Goal: Information Seeking & Learning: Learn about a topic

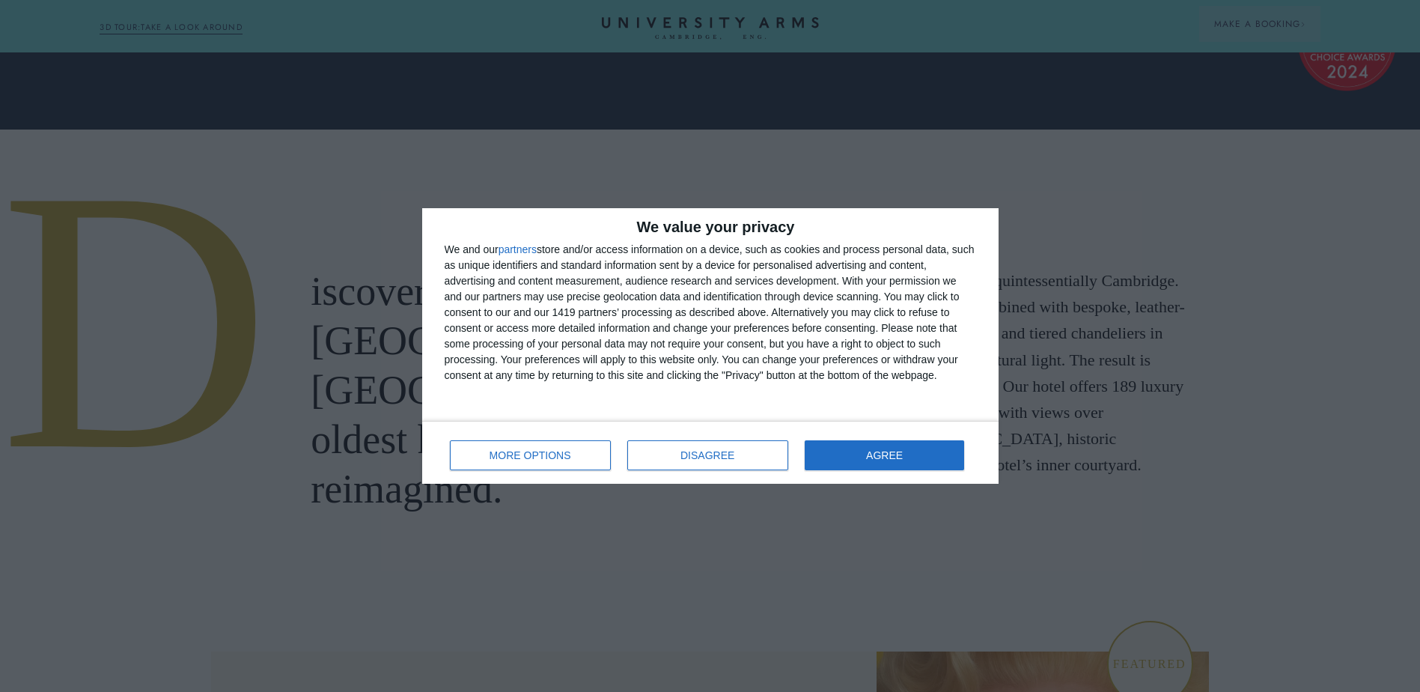
scroll to position [674, 0]
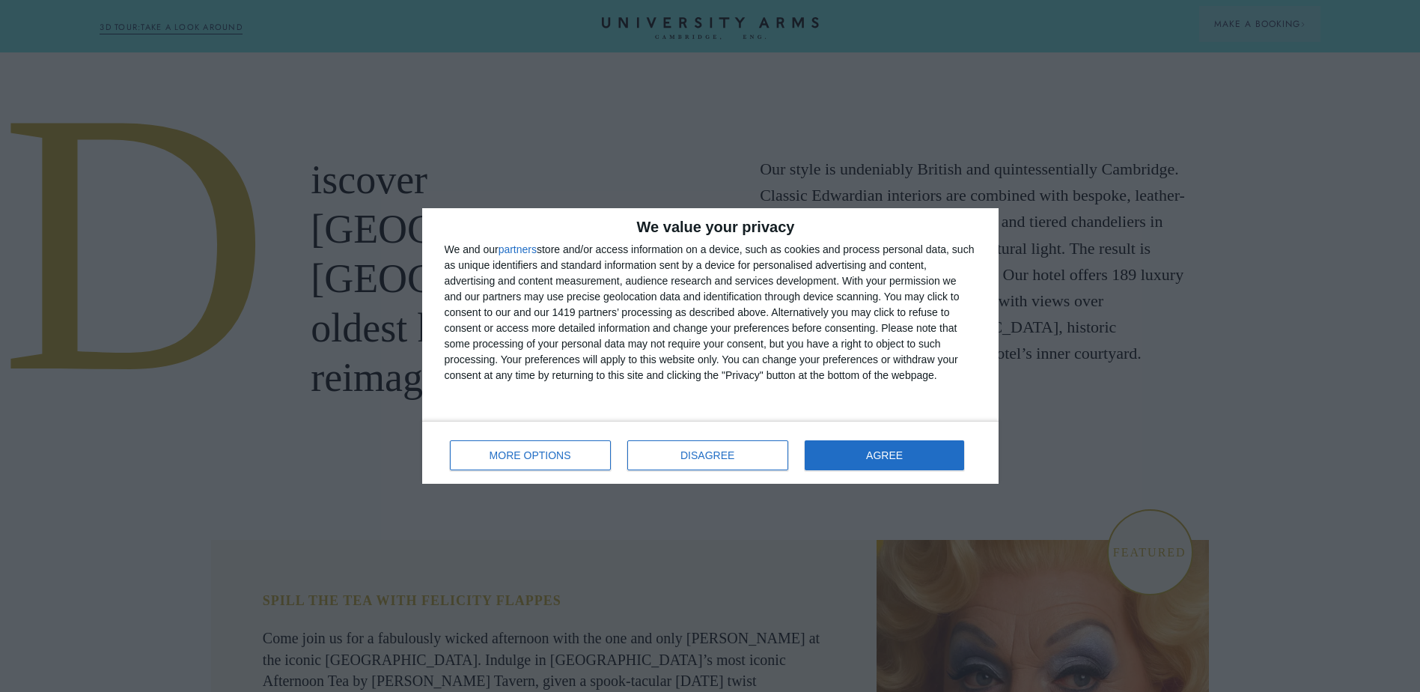
click at [664, 470] on div "MORE OPTIONS DISAGREE AGREE" at bounding box center [710, 452] width 531 height 43
click at [685, 455] on button "DISAGREE" at bounding box center [707, 455] width 161 height 30
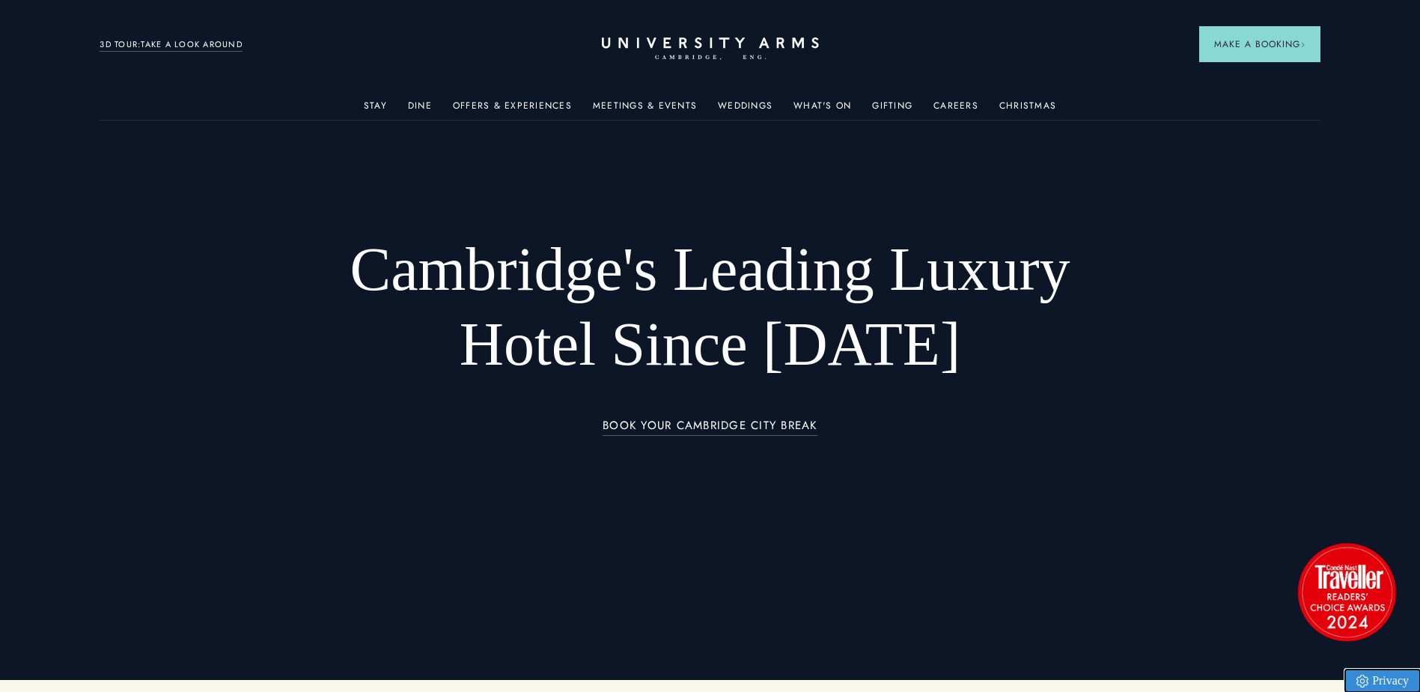
scroll to position [0, 0]
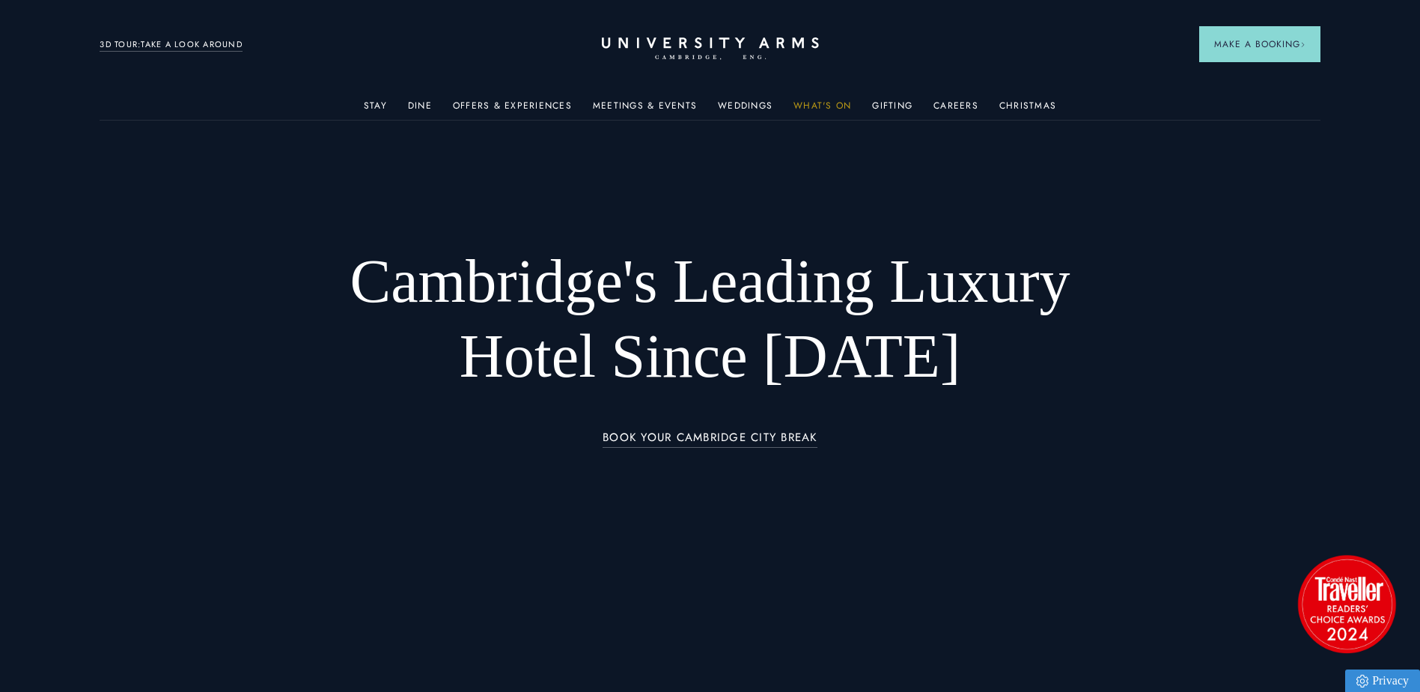
click at [835, 111] on link "What's On" at bounding box center [822, 109] width 58 height 19
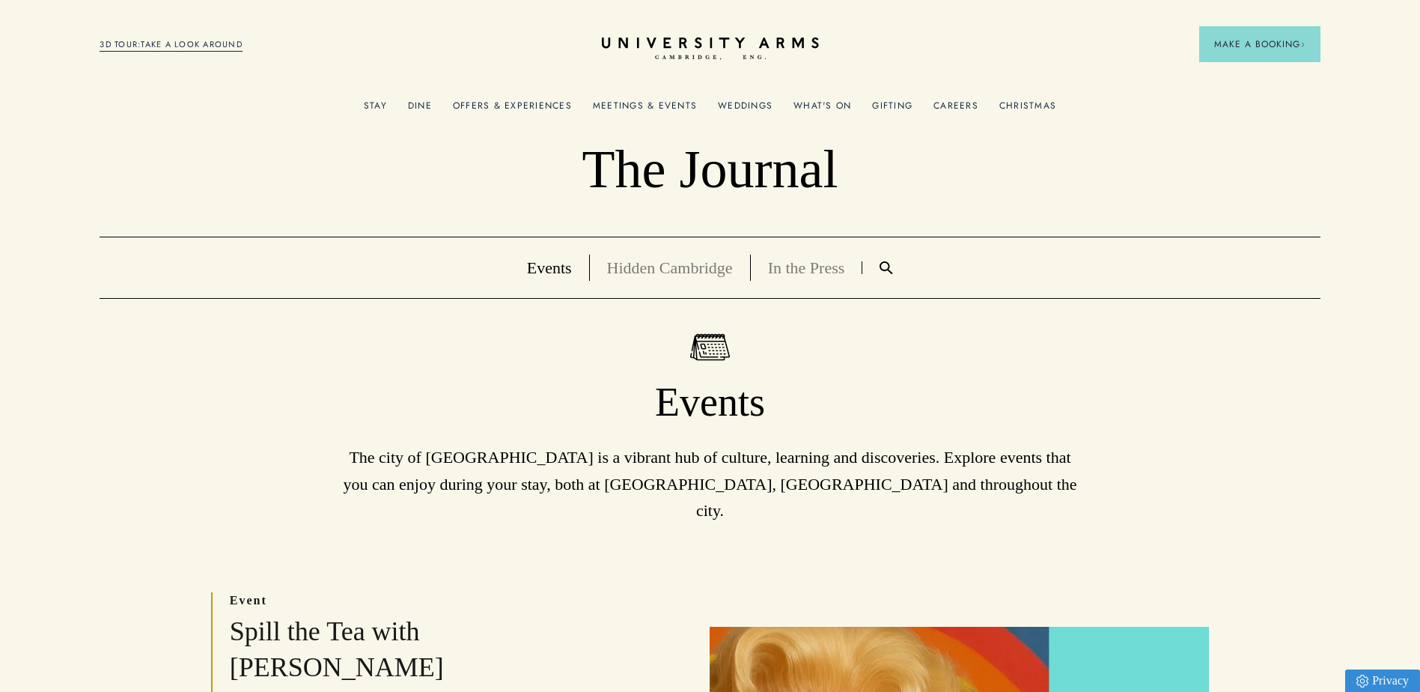
click at [1055, 107] on ul "Stay Rooms Suites From £459/night Superior Rooms From £249/night Classic Rooms …" at bounding box center [710, 105] width 1220 height 30
click at [1030, 103] on link "Christmas" at bounding box center [1027, 109] width 57 height 19
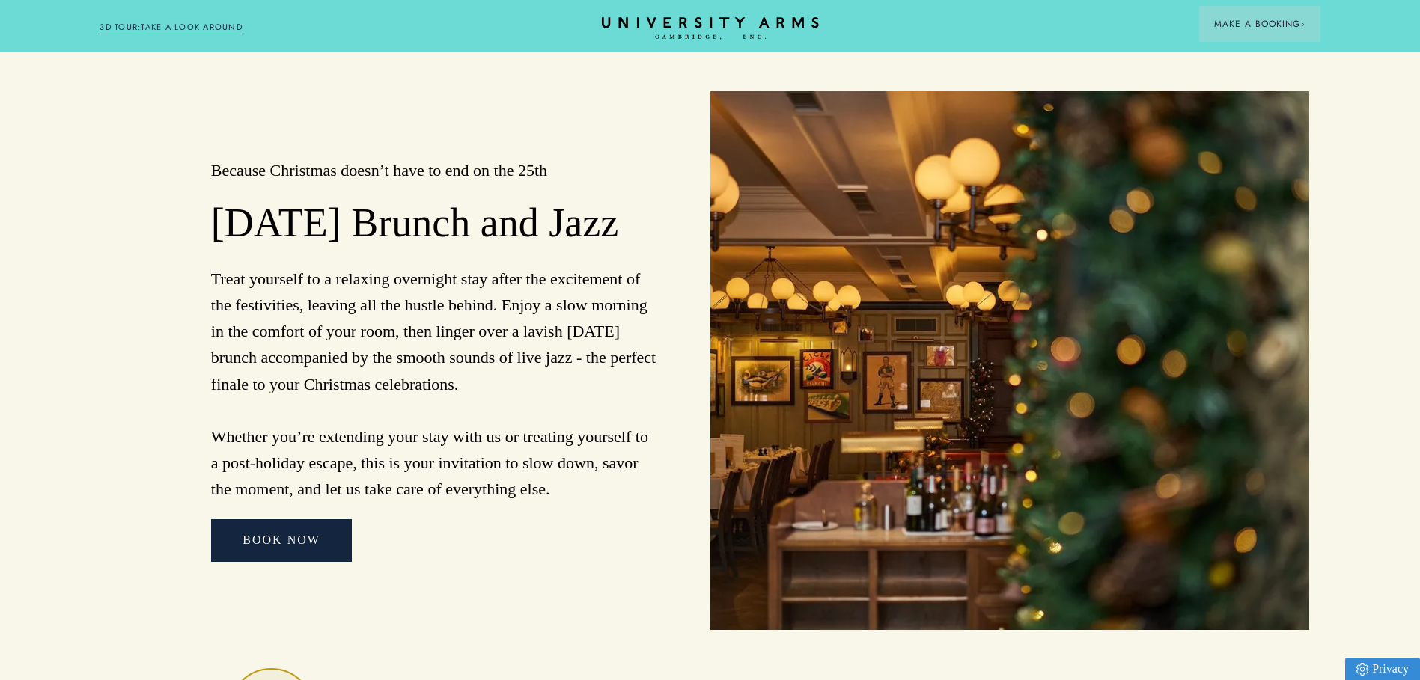
scroll to position [4060, 0]
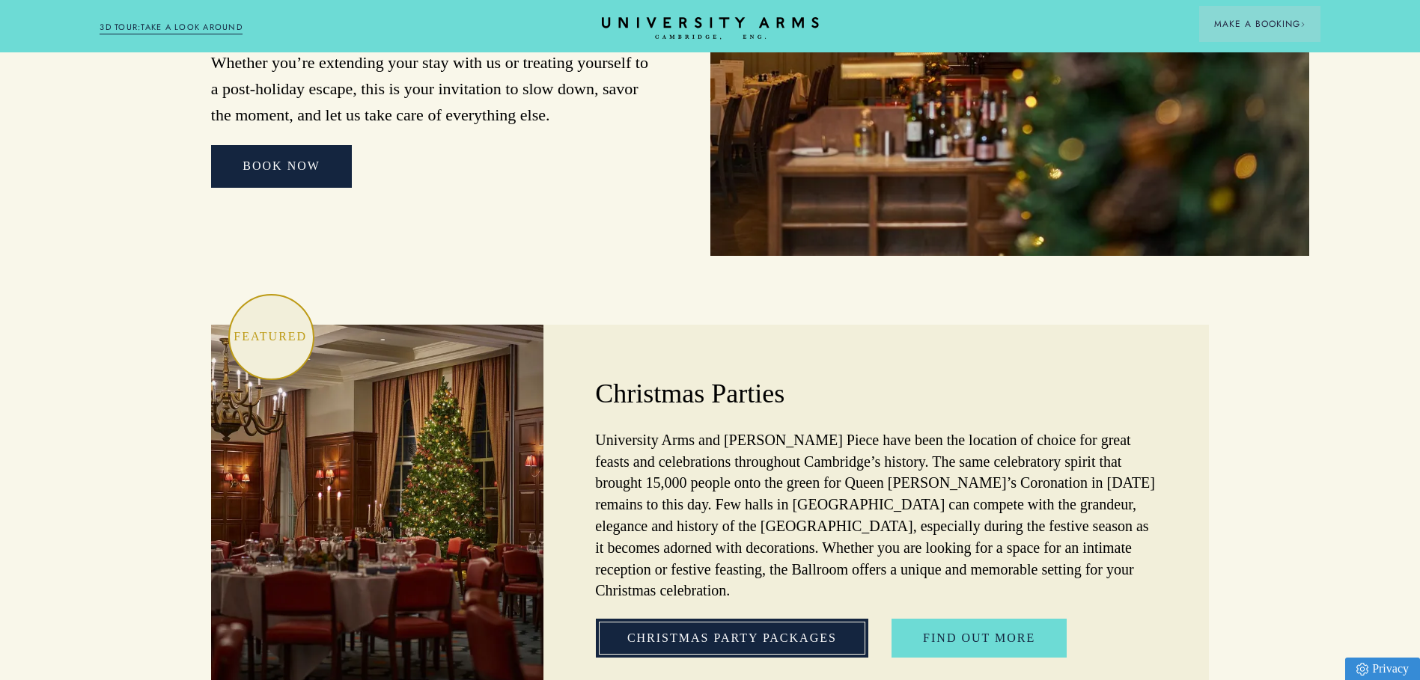
click at [808, 619] on link "Christmas Party Packages" at bounding box center [732, 638] width 272 height 39
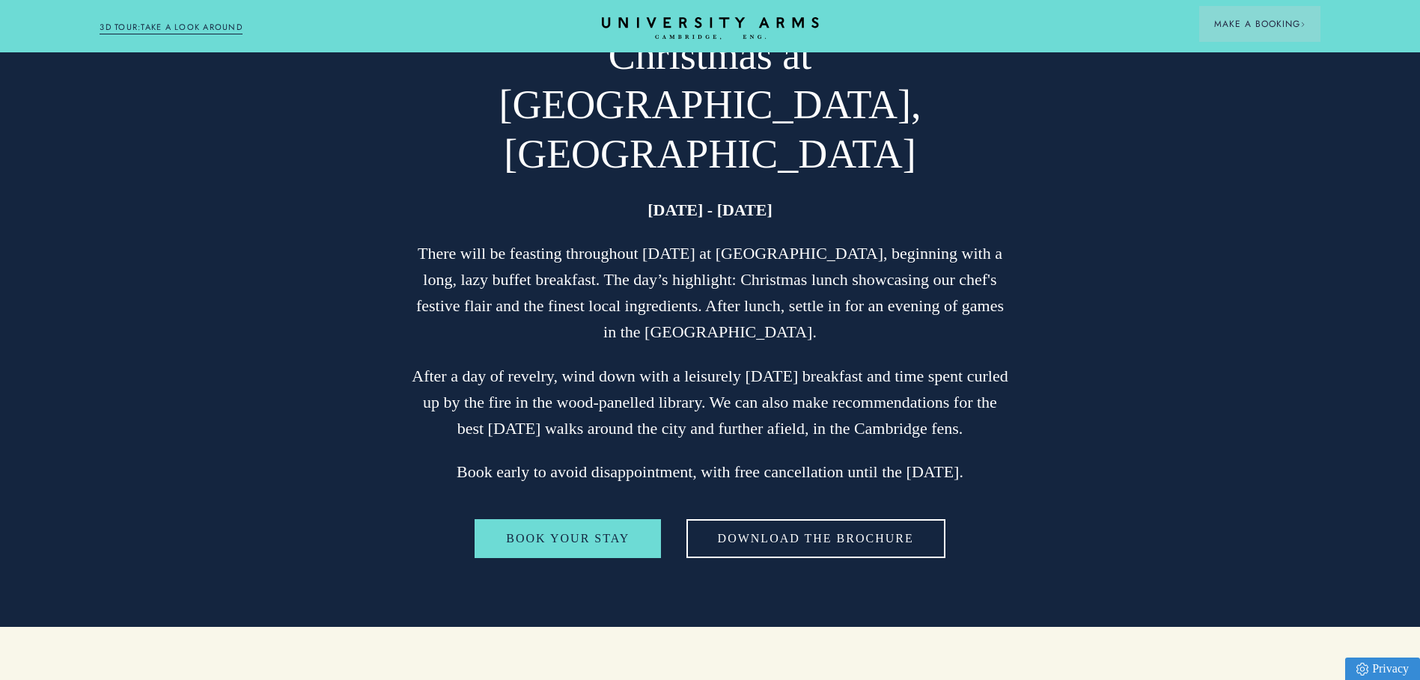
scroll to position [2488, 0]
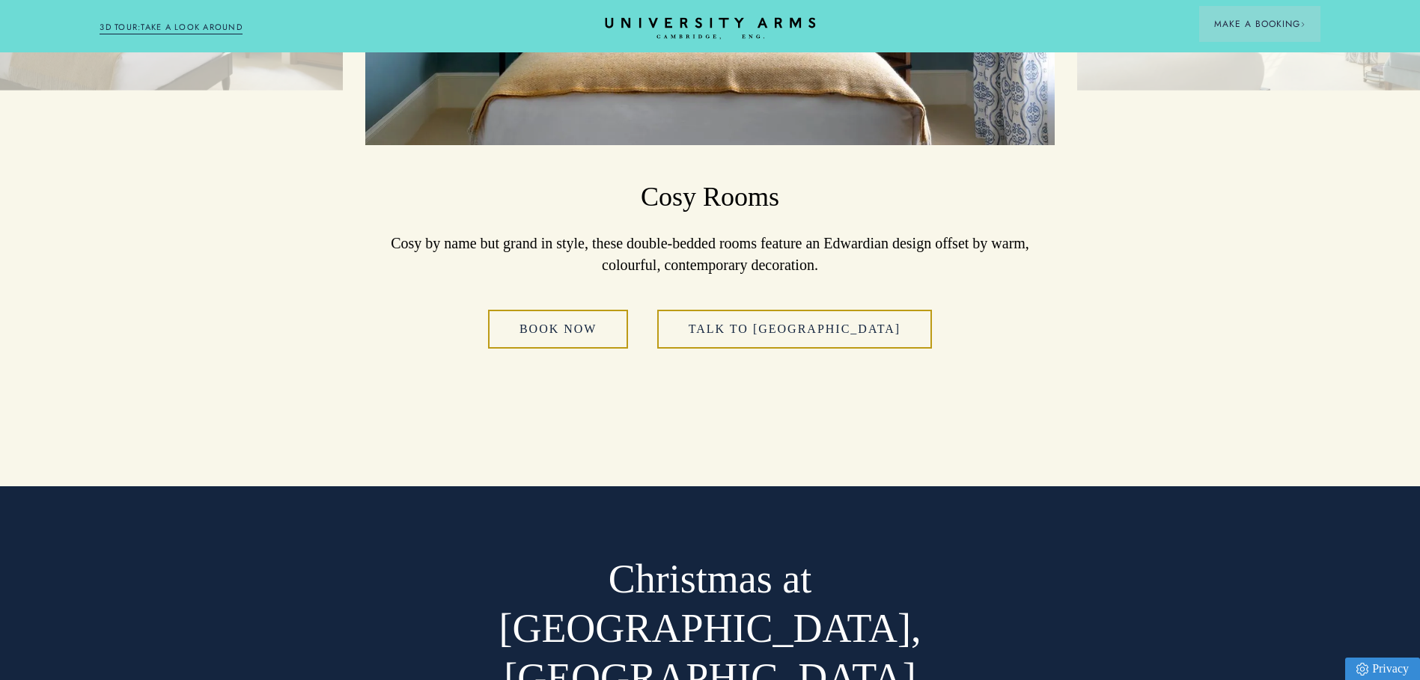
click at [745, 17] on icon "CAMBRIDGE’S LEADING LUXURY HOTEL SINCE [DATE]" at bounding box center [710, 28] width 210 height 22
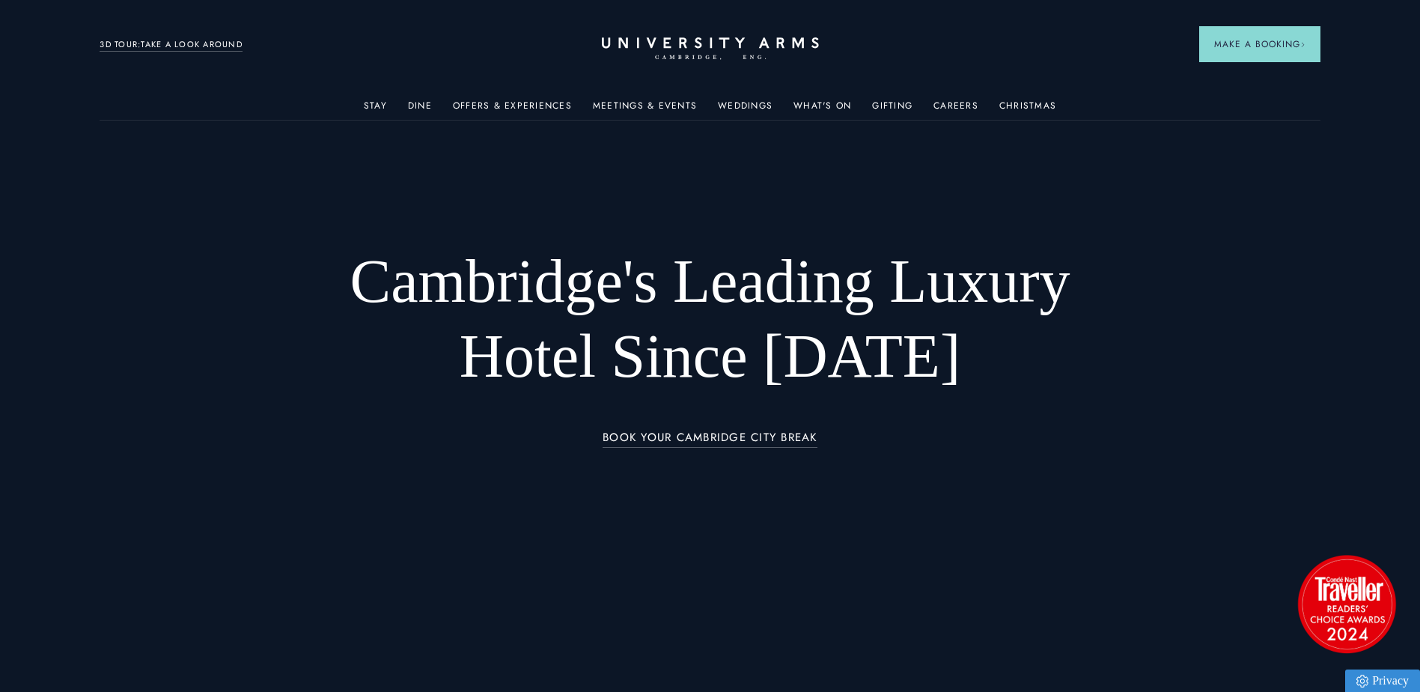
click at [715, 103] on ul "Stay Rooms Suites From £459/night Superior Rooms From £249/night Classic Rooms …" at bounding box center [710, 105] width 1220 height 30
click at [739, 103] on link "Weddings" at bounding box center [745, 109] width 55 height 19
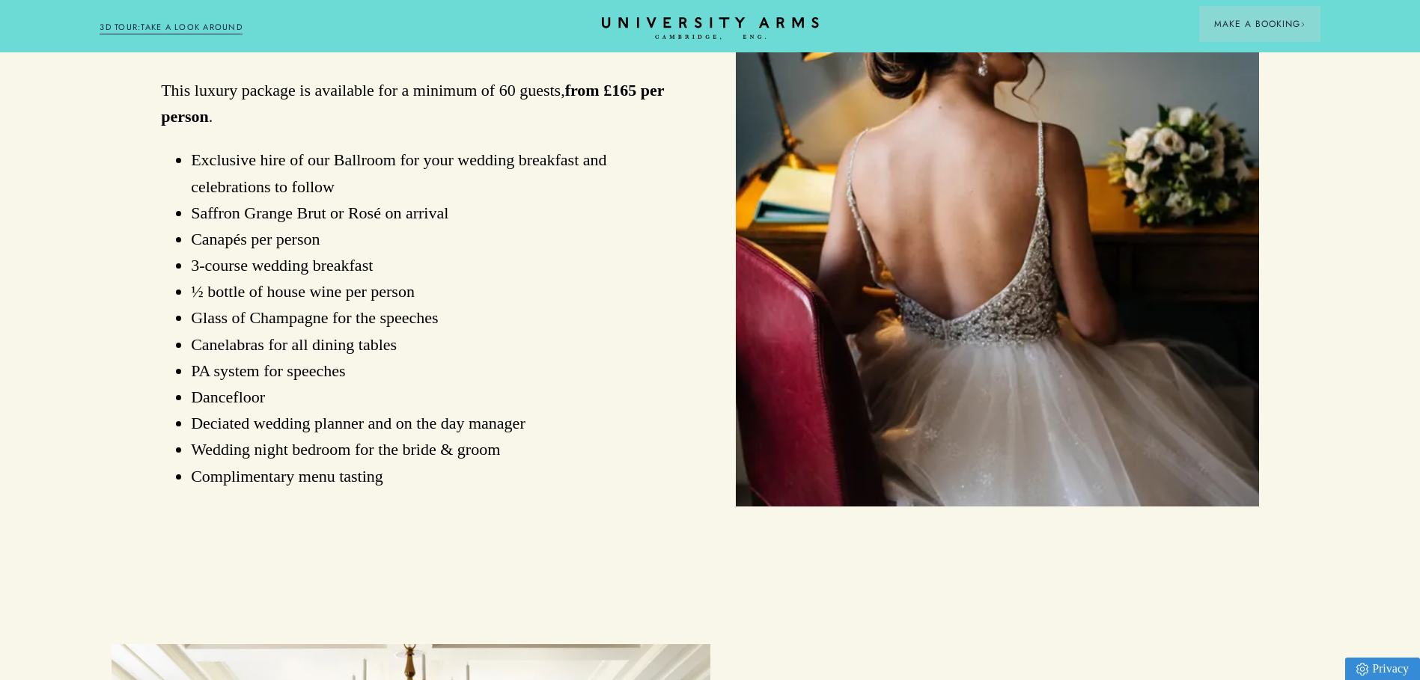
scroll to position [898, 0]
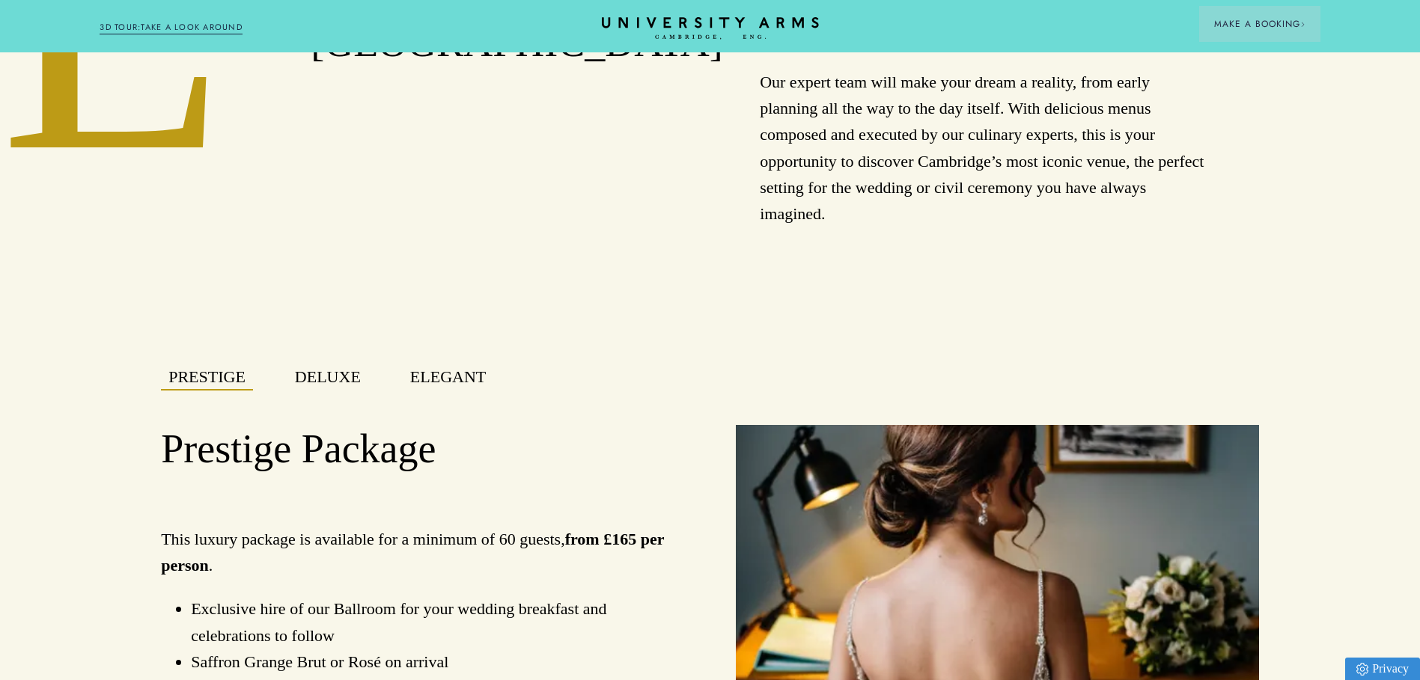
click at [337, 384] on button "Deluxe" at bounding box center [327, 377] width 81 height 26
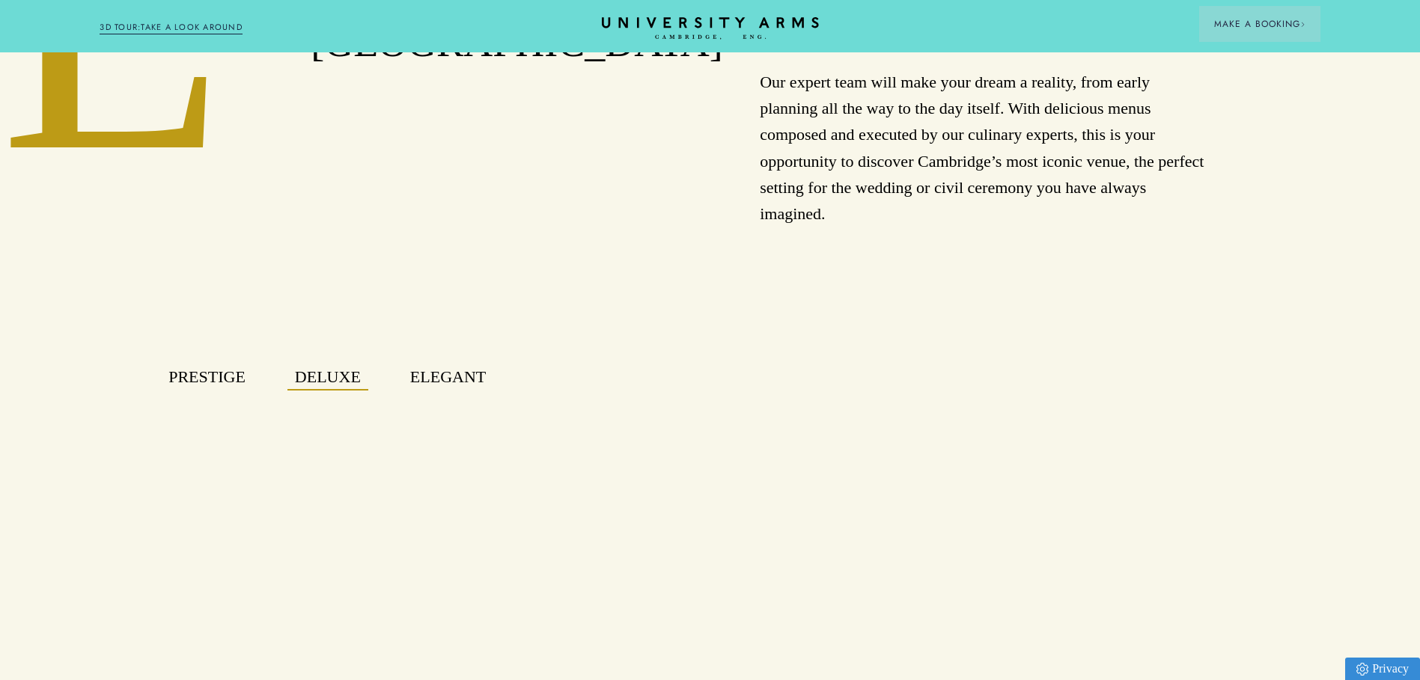
click at [337, 384] on button "Deluxe" at bounding box center [327, 377] width 81 height 26
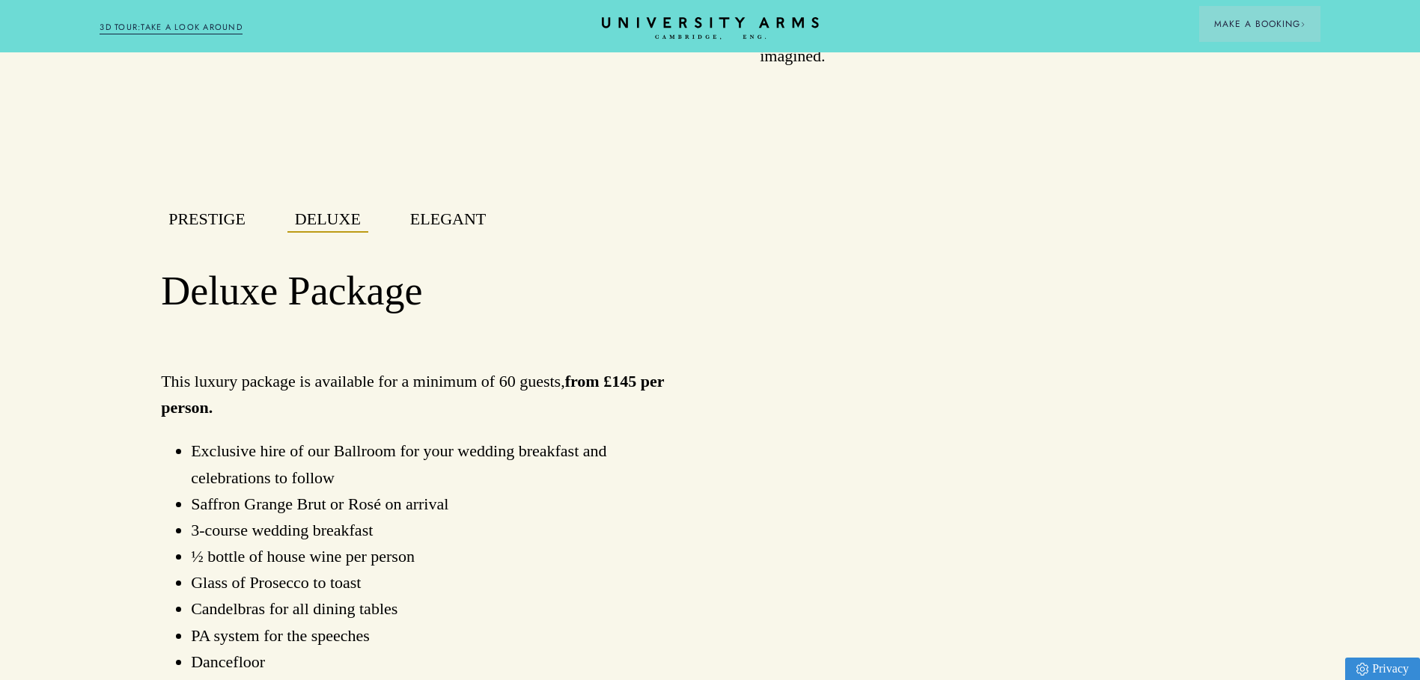
scroll to position [1197, 0]
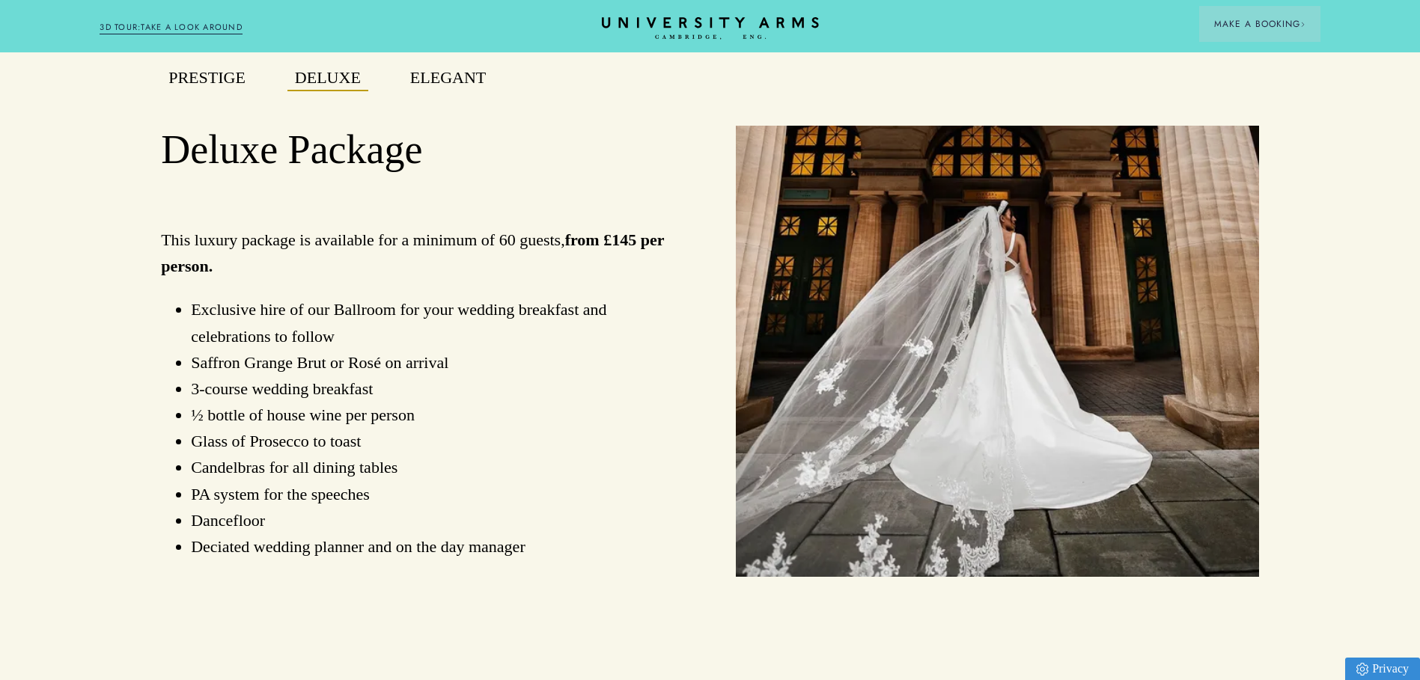
click at [454, 87] on button "Elegant" at bounding box center [448, 78] width 91 height 26
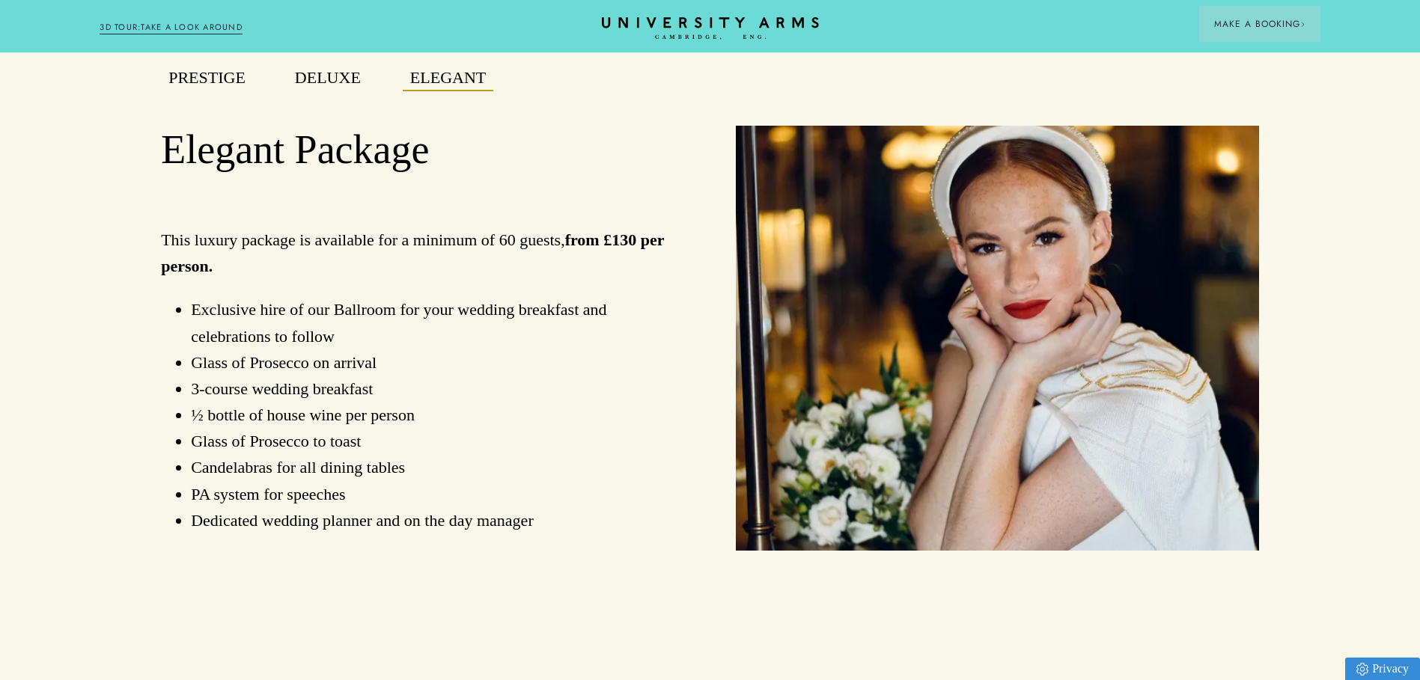
click at [346, 90] on button "Deluxe" at bounding box center [327, 78] width 81 height 26
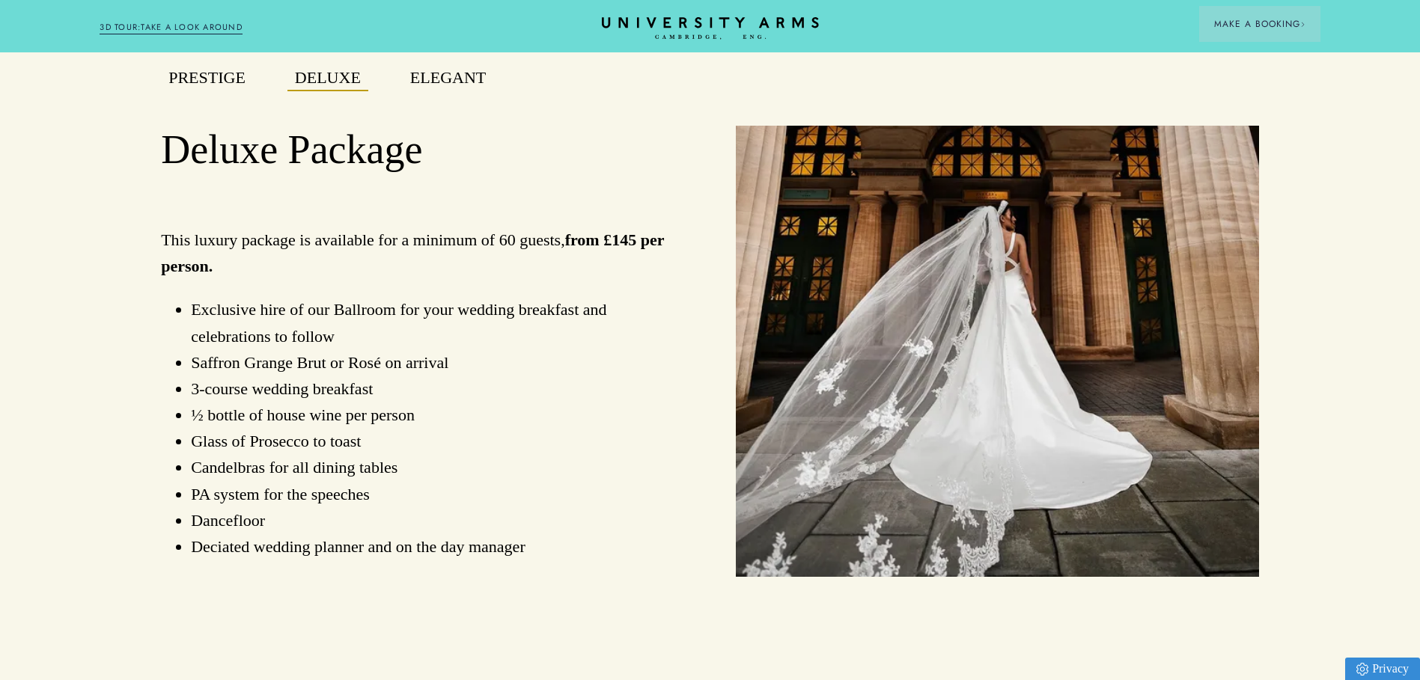
click at [219, 90] on button "Prestige" at bounding box center [207, 78] width 92 height 26
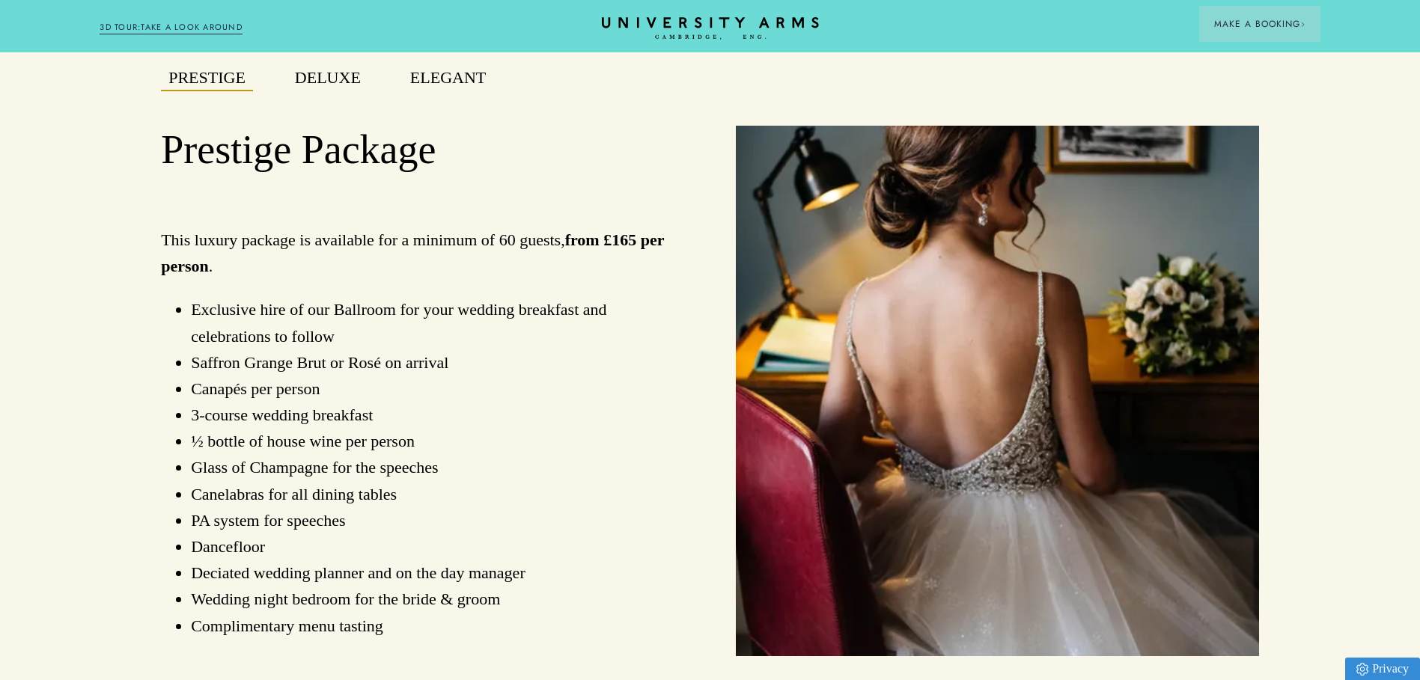
click at [442, 109] on div "Elegant" at bounding box center [447, 86] width 125 height 43
click at [443, 91] on button "Elegant" at bounding box center [448, 78] width 91 height 26
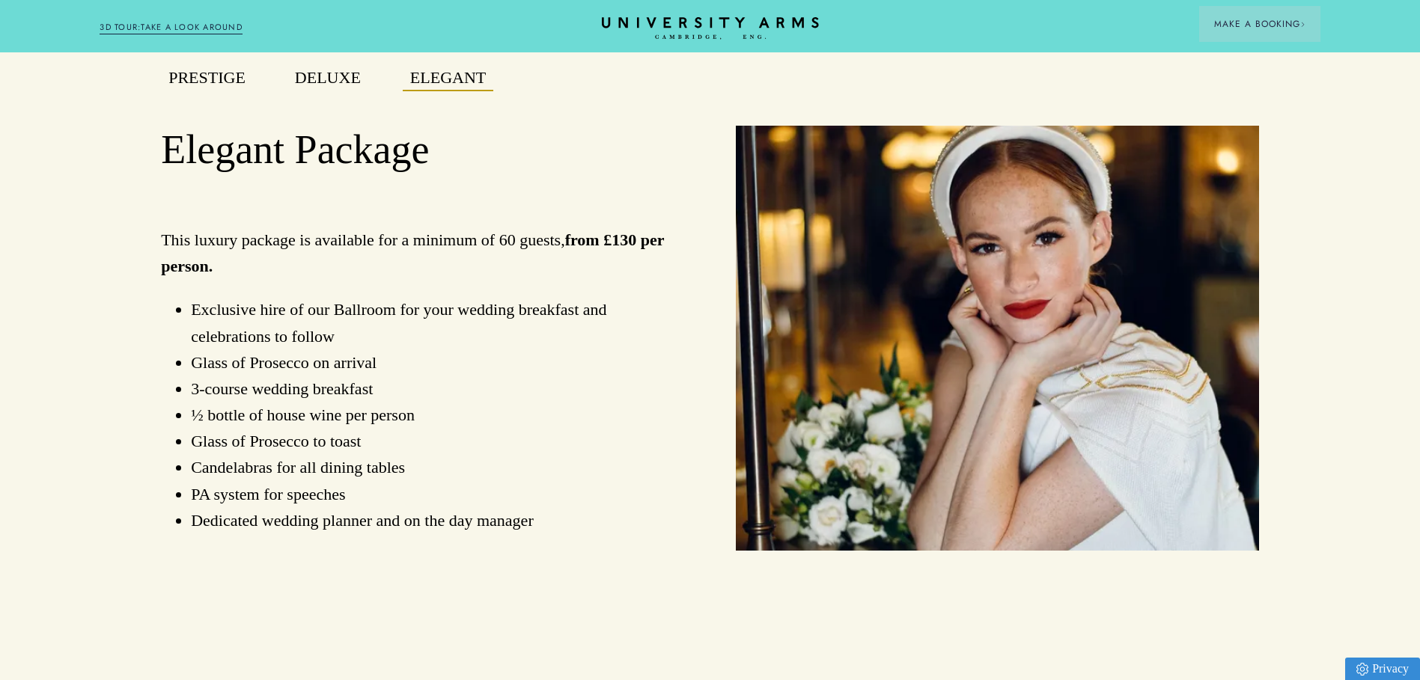
click at [331, 91] on button "Deluxe" at bounding box center [327, 78] width 81 height 26
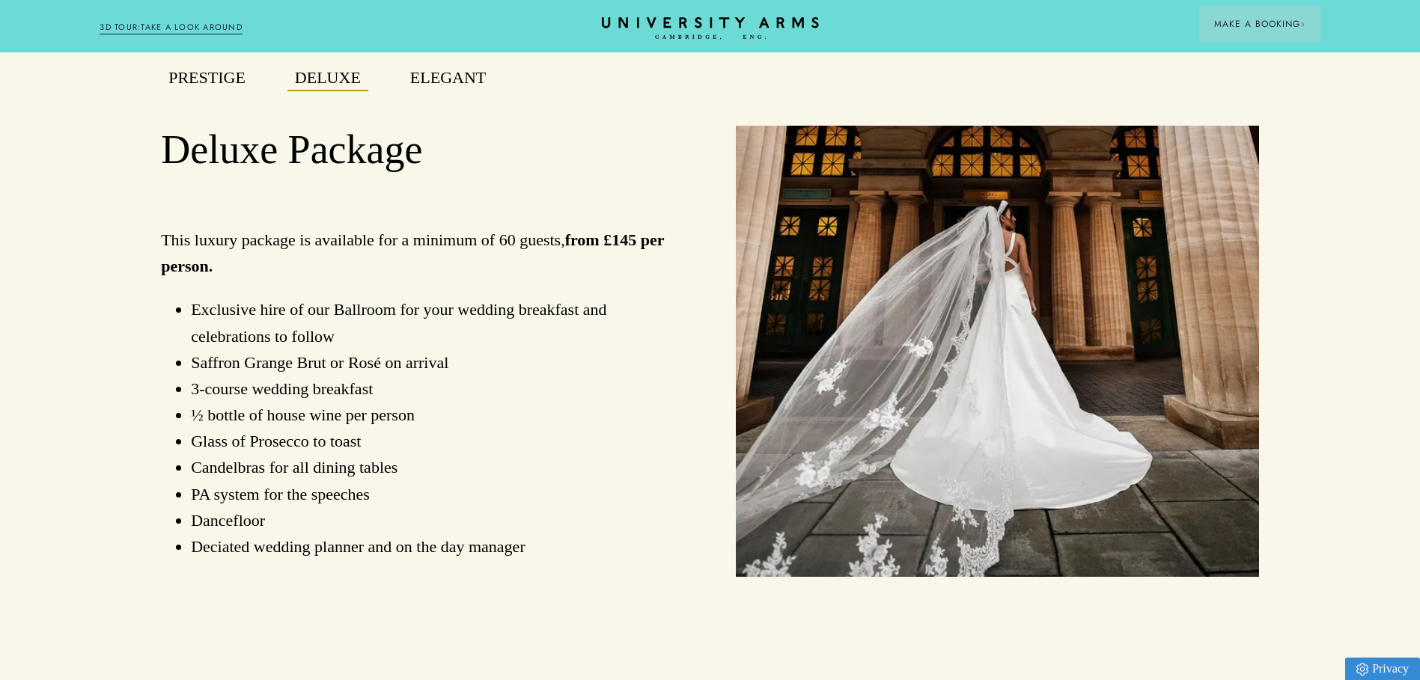
click at [226, 91] on button "Prestige" at bounding box center [207, 78] width 92 height 26
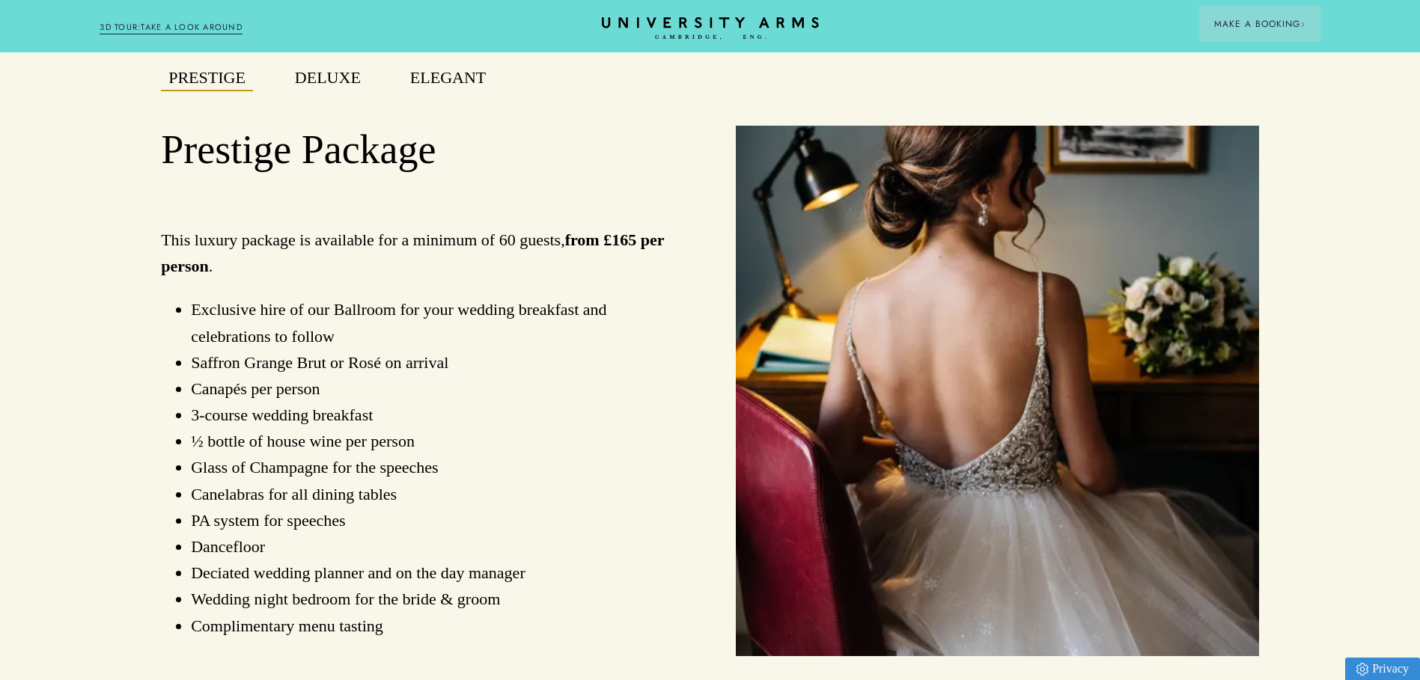
click at [485, 86] on button "Elegant" at bounding box center [448, 78] width 91 height 26
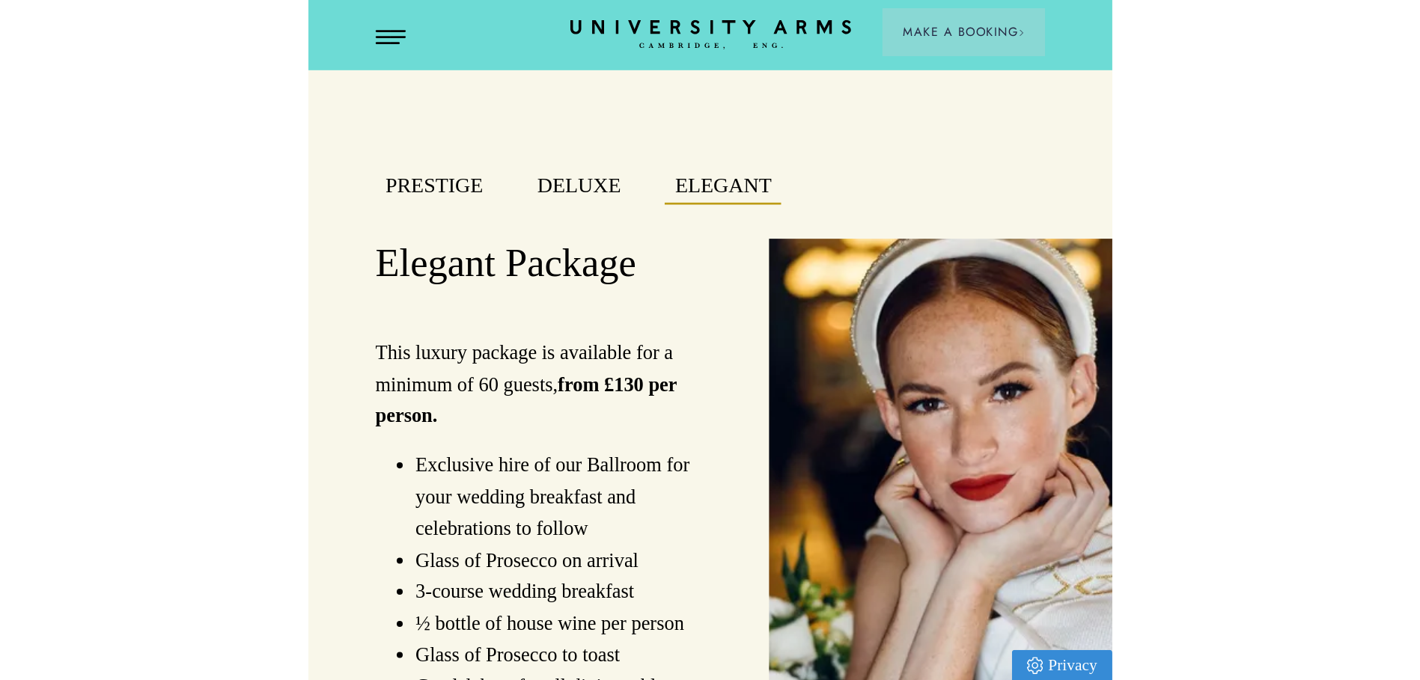
scroll to position [1070, 0]
